Goal: Use online tool/utility: Utilize a website feature to perform a specific function

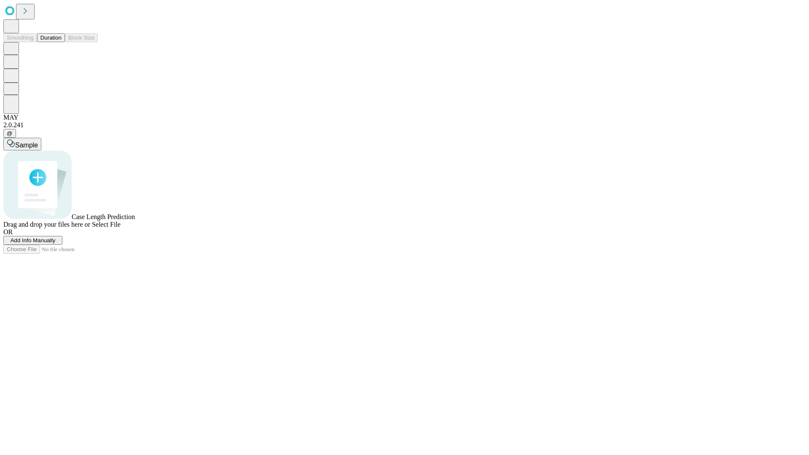
click at [56, 243] on span "Add Info Manually" at bounding box center [33, 240] width 45 height 6
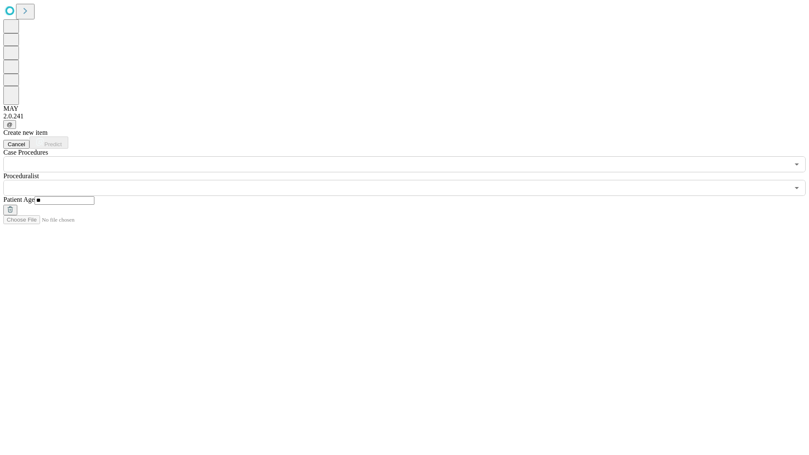
type input "**"
click at [410, 180] on input "text" at bounding box center [396, 188] width 786 height 16
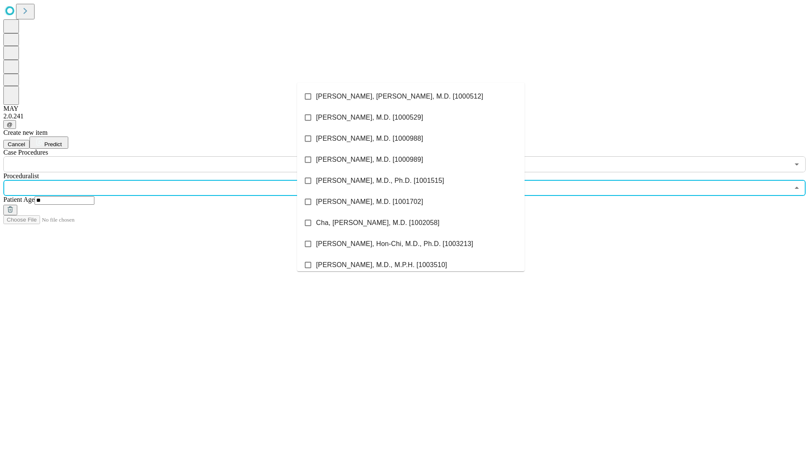
click at [411, 96] on li "[PERSON_NAME], [PERSON_NAME], M.D. [1000512]" at bounding box center [410, 96] width 227 height 21
click at [177, 156] on input "text" at bounding box center [396, 164] width 786 height 16
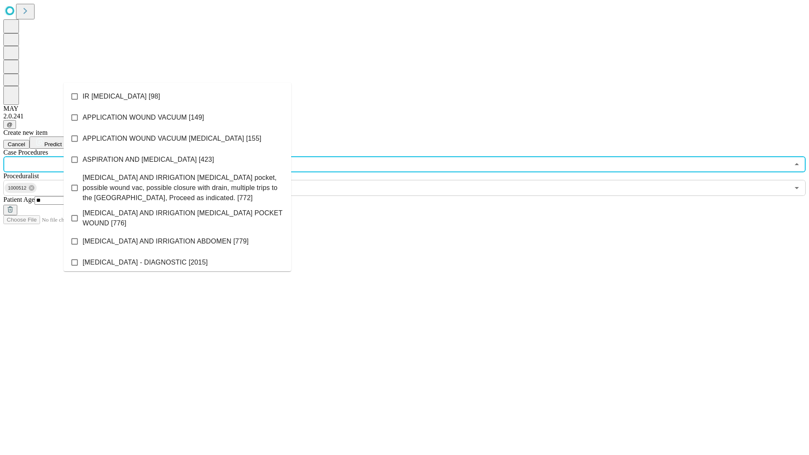
click at [177, 96] on li "IR [MEDICAL_DATA] [98]" at bounding box center [177, 96] width 227 height 21
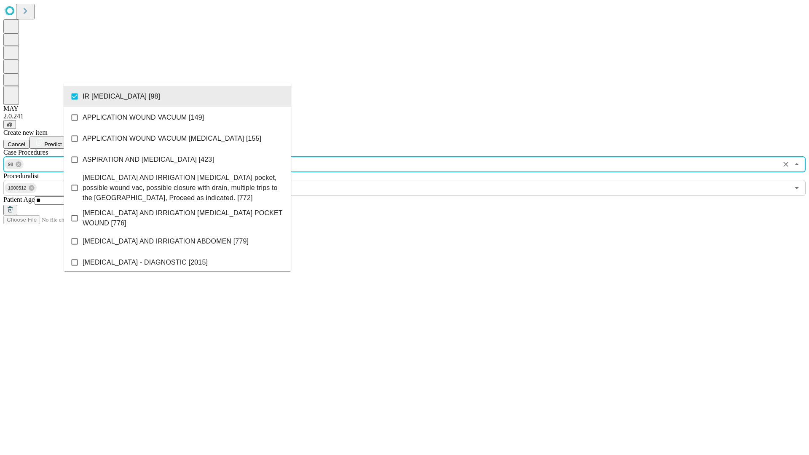
click at [62, 141] on span "Predict" at bounding box center [52, 144] width 17 height 6
